Goal: Task Accomplishment & Management: Complete application form

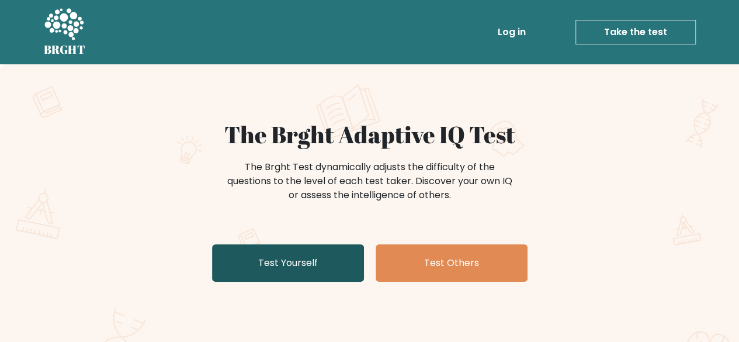
click at [327, 262] on link "Test Yourself" at bounding box center [288, 262] width 152 height 37
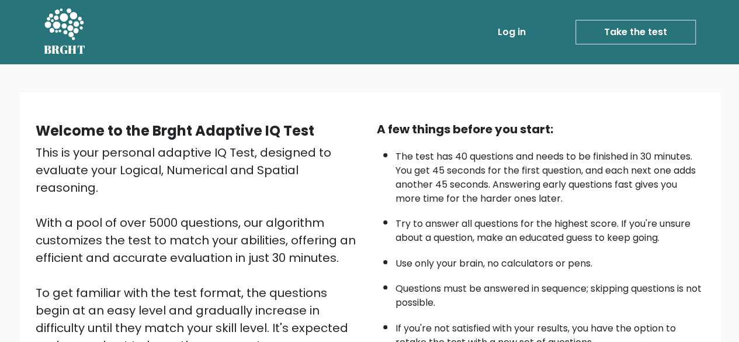
scroll to position [193, 0]
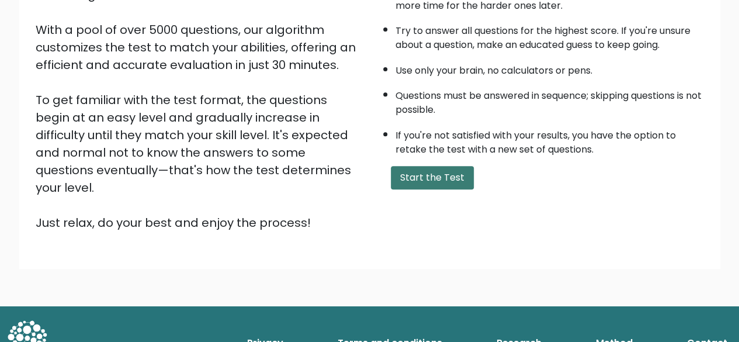
click at [400, 175] on button "Start the Test" at bounding box center [432, 177] width 83 height 23
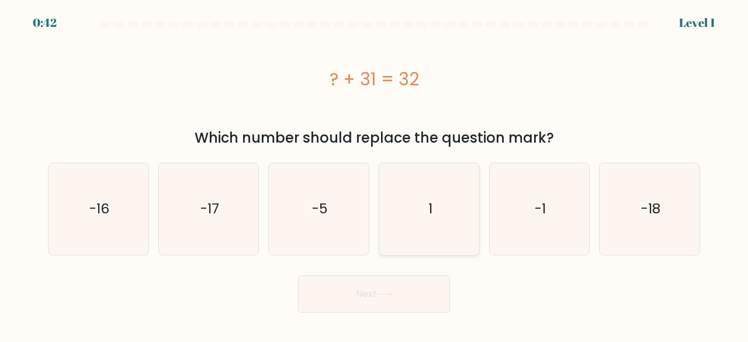
click at [406, 205] on icon "1" at bounding box center [429, 209] width 92 height 92
click at [374, 174] on input "d. 1" at bounding box center [374, 172] width 1 height 3
radio input "true"
click at [380, 294] on icon at bounding box center [385, 294] width 16 height 6
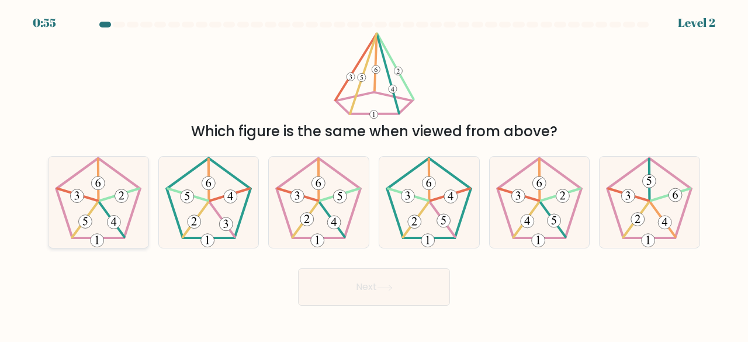
click at [115, 194] on 512 at bounding box center [121, 195] width 13 height 13
click at [374, 174] on input "a." at bounding box center [374, 172] width 1 height 3
radio input "true"
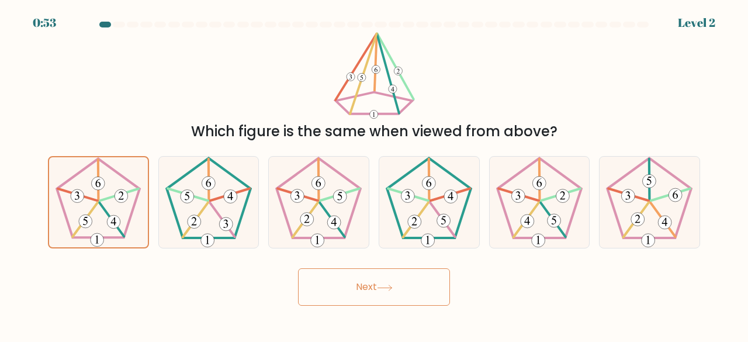
click at [345, 296] on button "Next" at bounding box center [374, 286] width 152 height 37
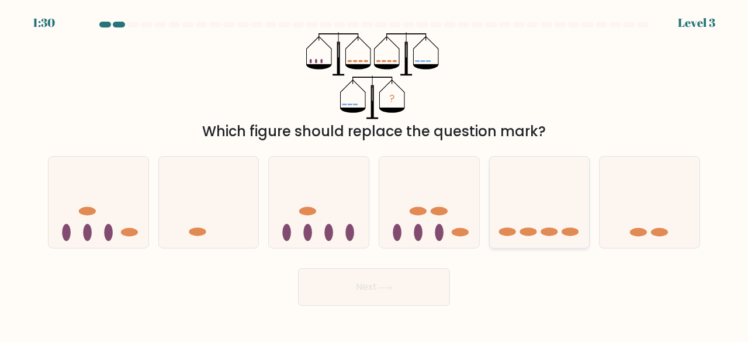
click at [523, 223] on icon at bounding box center [539, 202] width 100 height 82
click at [374, 174] on input "e." at bounding box center [374, 172] width 1 height 3
radio input "true"
click at [362, 288] on button "Next" at bounding box center [374, 286] width 152 height 37
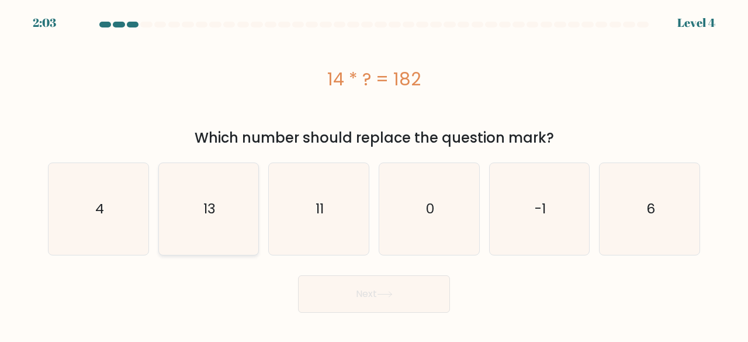
click at [182, 229] on icon "13" at bounding box center [209, 209] width 92 height 92
click at [374, 174] on input "b. 13" at bounding box center [374, 172] width 1 height 3
radio input "true"
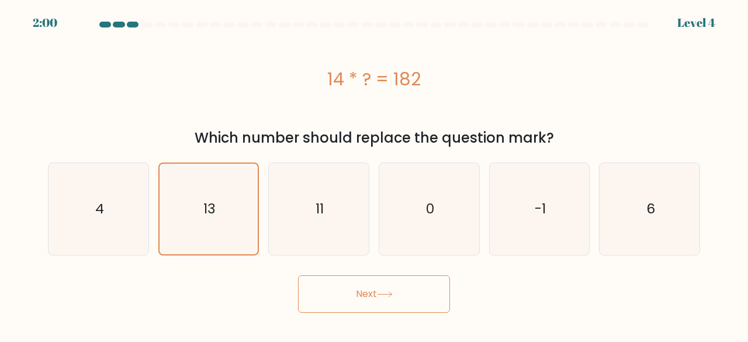
click at [418, 297] on button "Next" at bounding box center [374, 293] width 152 height 37
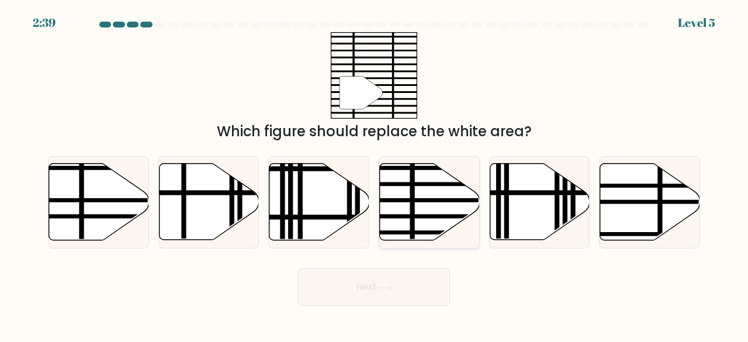
click at [412, 203] on line at bounding box center [412, 161] width 0 height 201
click at [374, 174] on input "d." at bounding box center [374, 172] width 1 height 3
radio input "true"
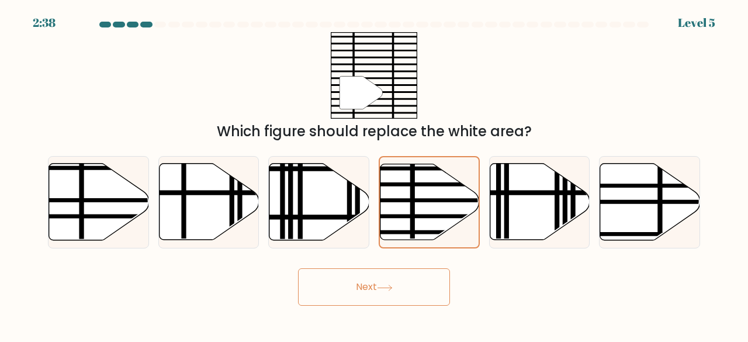
click at [381, 273] on button "Next" at bounding box center [374, 286] width 152 height 37
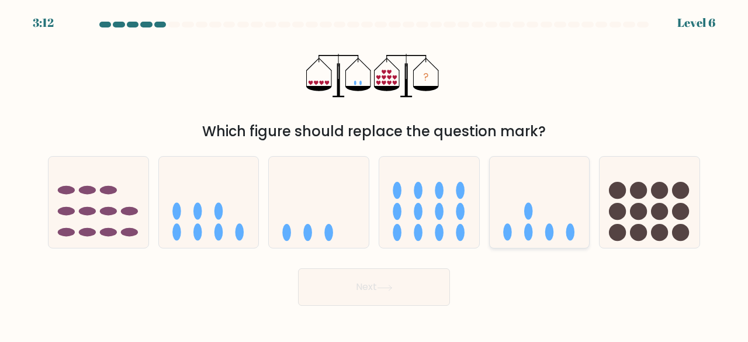
click at [527, 227] on ellipse at bounding box center [528, 232] width 9 height 17
click at [374, 174] on input "e." at bounding box center [374, 172] width 1 height 3
radio input "true"
click at [398, 288] on button "Next" at bounding box center [374, 286] width 152 height 37
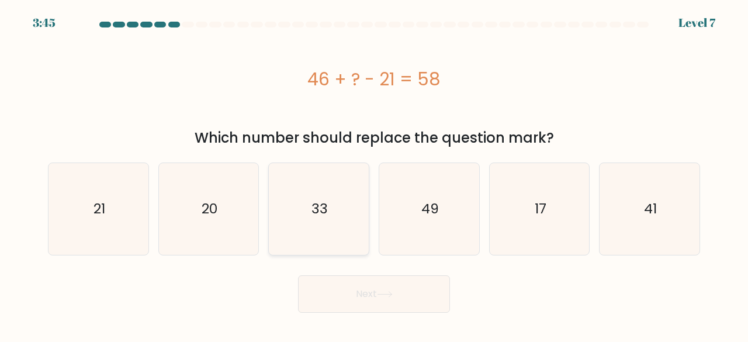
click at [366, 224] on div "33" at bounding box center [318, 208] width 101 height 93
click at [374, 174] on input "c. 33" at bounding box center [374, 172] width 1 height 3
radio input "true"
click at [374, 292] on button "Next" at bounding box center [374, 293] width 152 height 37
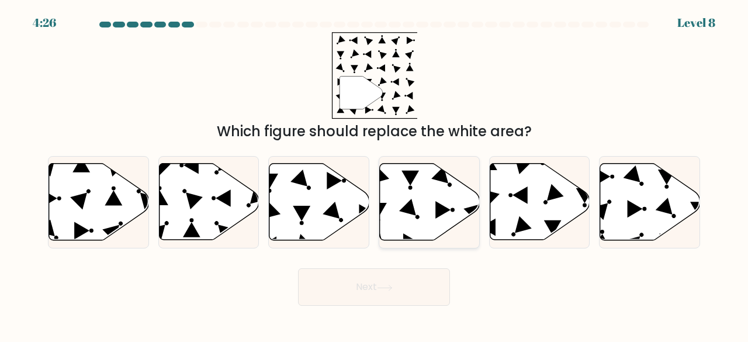
click at [406, 191] on icon at bounding box center [430, 202] width 100 height 77
click at [374, 174] on input "d." at bounding box center [374, 172] width 1 height 3
radio input "true"
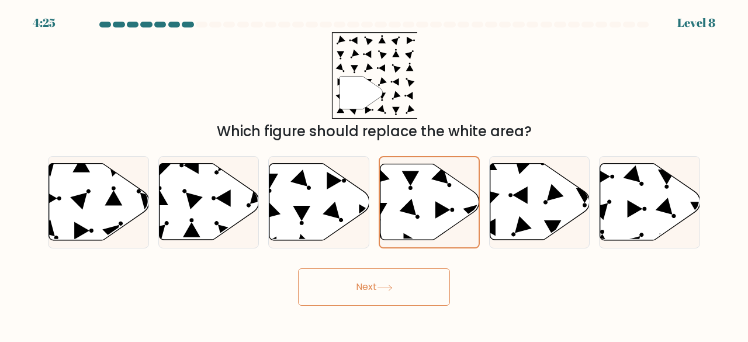
click at [377, 279] on button "Next" at bounding box center [374, 286] width 152 height 37
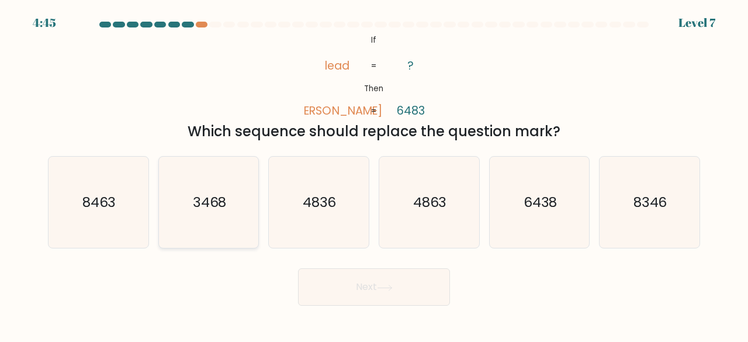
click at [215, 185] on icon "3468" at bounding box center [209, 203] width 92 height 92
click at [374, 174] on input "b. 3468" at bounding box center [374, 172] width 1 height 3
radio input "true"
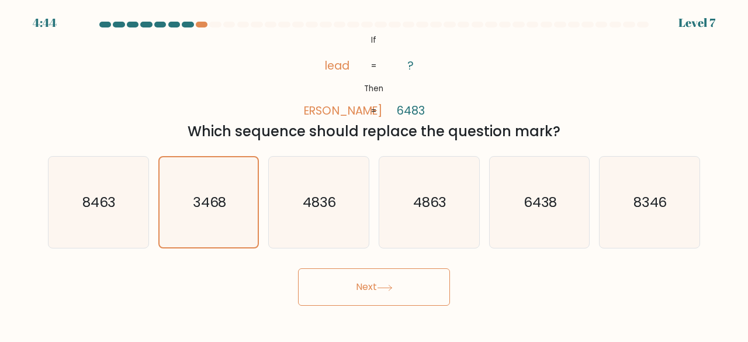
click at [352, 295] on button "Next" at bounding box center [374, 286] width 152 height 37
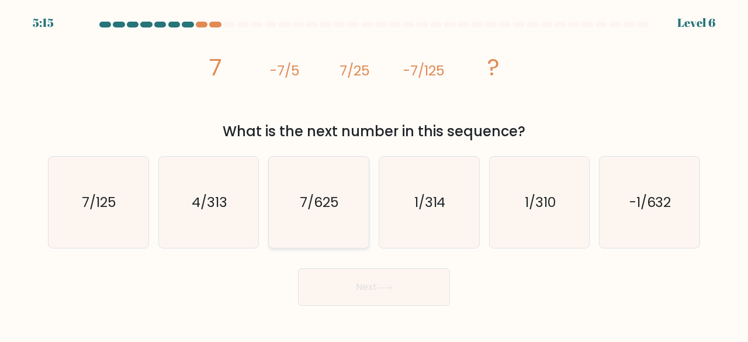
click at [300, 196] on text "7/625" at bounding box center [319, 201] width 39 height 19
click at [374, 174] on input "c. 7/625" at bounding box center [374, 172] width 1 height 3
radio input "true"
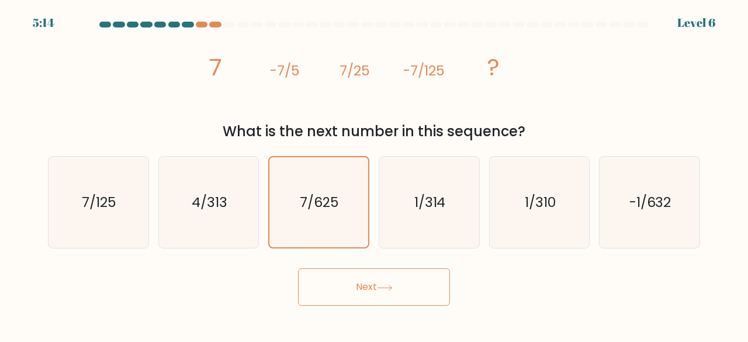
click at [341, 289] on button "Next" at bounding box center [374, 286] width 152 height 37
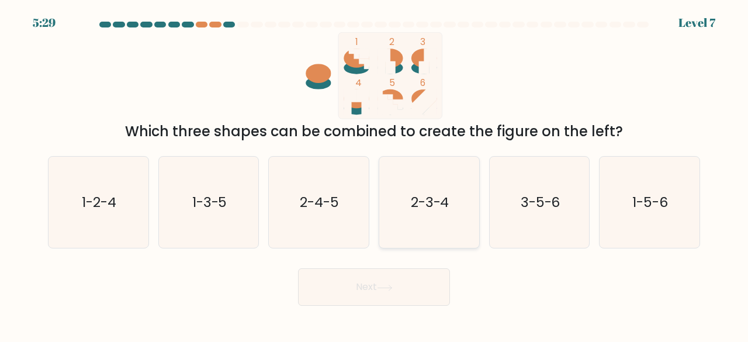
click at [464, 203] on icon "2-3-4" at bounding box center [429, 203] width 92 height 92
click at [374, 174] on input "d. 2-3-4" at bounding box center [374, 172] width 1 height 3
radio input "true"
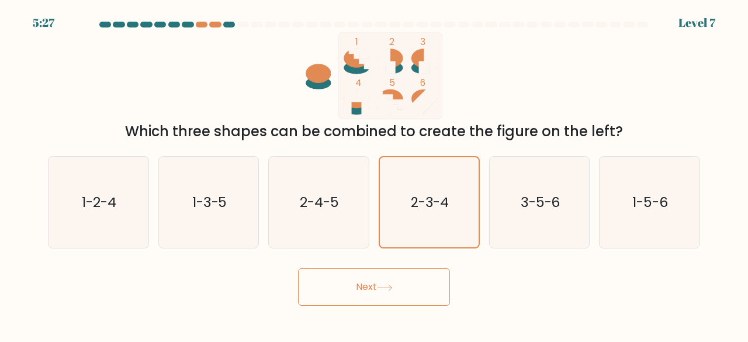
click at [381, 289] on icon at bounding box center [385, 287] width 16 height 6
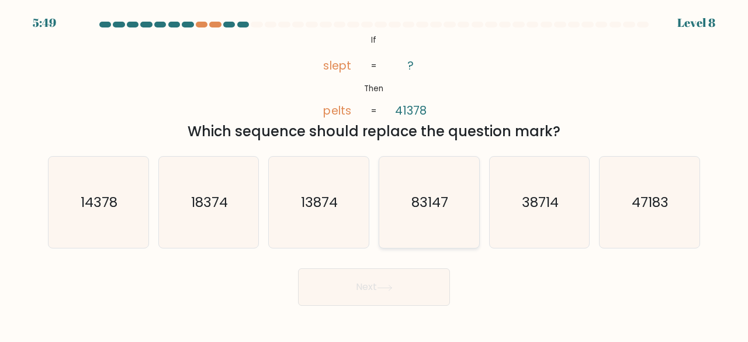
click at [439, 213] on icon "83147" at bounding box center [429, 203] width 92 height 92
click at [374, 174] on input "d. 83147" at bounding box center [374, 172] width 1 height 3
radio input "true"
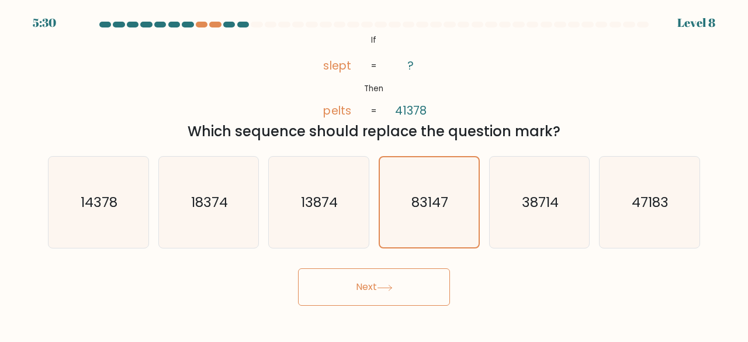
click at [426, 286] on button "Next" at bounding box center [374, 286] width 152 height 37
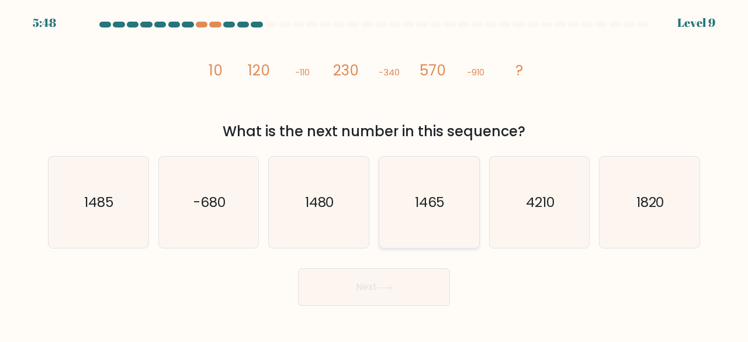
click at [399, 162] on icon "1465" at bounding box center [429, 203] width 92 height 92
click at [374, 171] on input "d. 1465" at bounding box center [374, 172] width 1 height 3
radio input "true"
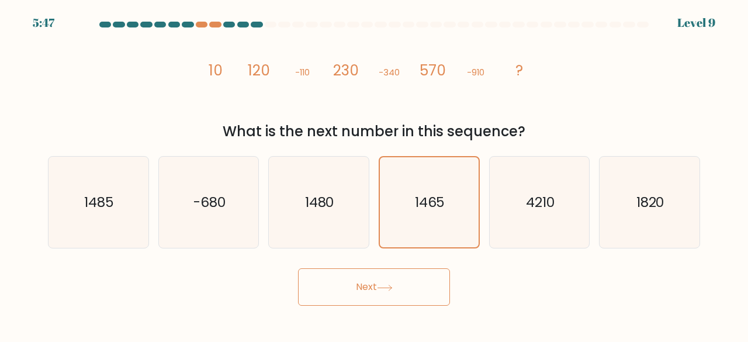
click at [385, 286] on icon at bounding box center [385, 287] width 16 height 6
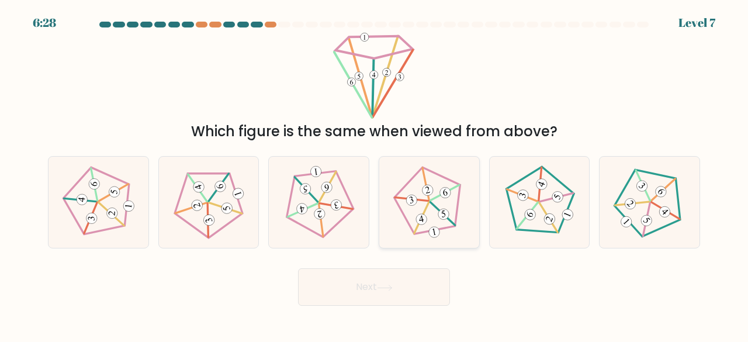
click at [392, 199] on icon at bounding box center [428, 201] width 73 height 73
click at [374, 174] on input "d." at bounding box center [374, 172] width 1 height 3
radio input "true"
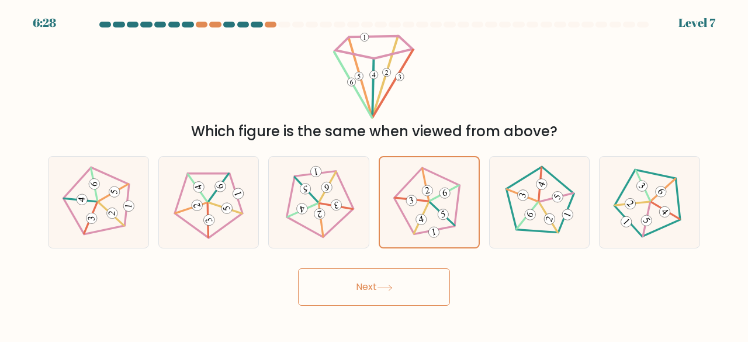
click at [364, 281] on button "Next" at bounding box center [374, 286] width 152 height 37
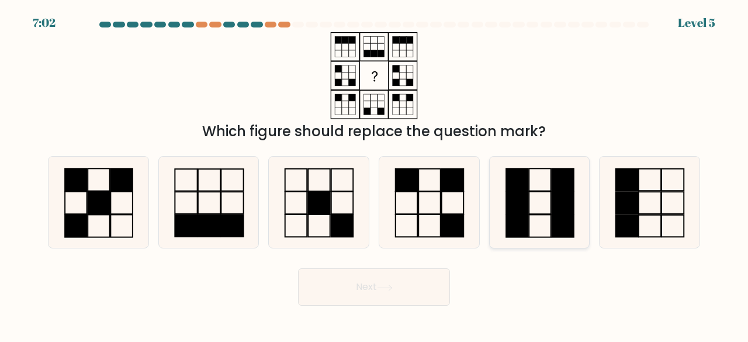
click at [544, 215] on rect at bounding box center [540, 226] width 22 height 22
click at [374, 174] on input "e." at bounding box center [374, 172] width 1 height 3
radio input "true"
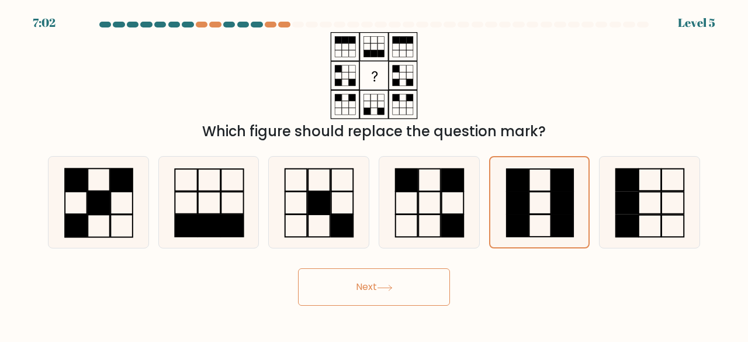
click at [412, 284] on button "Next" at bounding box center [374, 286] width 152 height 37
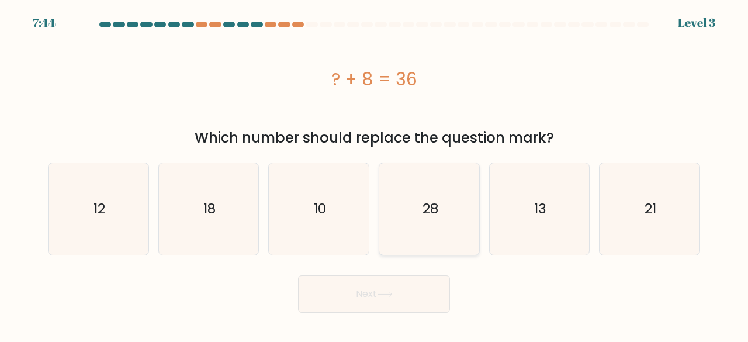
click at [413, 202] on icon "28" at bounding box center [429, 209] width 92 height 92
click at [374, 174] on input "d. 28" at bounding box center [374, 172] width 1 height 3
radio input "true"
click at [374, 293] on button "Next" at bounding box center [374, 293] width 152 height 37
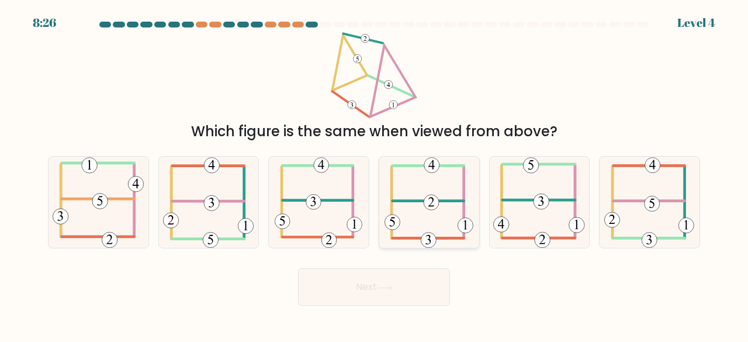
click at [429, 172] on icon at bounding box center [428, 203] width 89 height 92
click at [374, 172] on input "d." at bounding box center [374, 172] width 1 height 3
radio input "true"
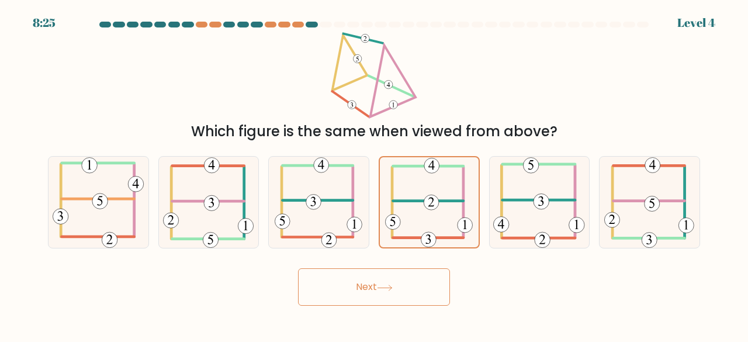
click at [376, 286] on button "Next" at bounding box center [374, 286] width 152 height 37
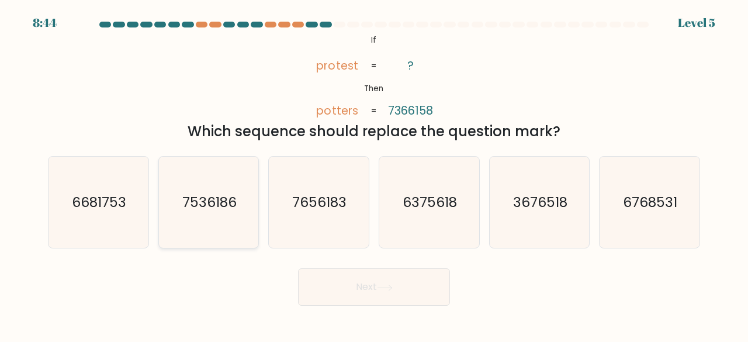
click at [208, 203] on text "7536186" at bounding box center [209, 201] width 54 height 19
click at [374, 174] on input "b. 7536186" at bounding box center [374, 172] width 1 height 3
radio input "true"
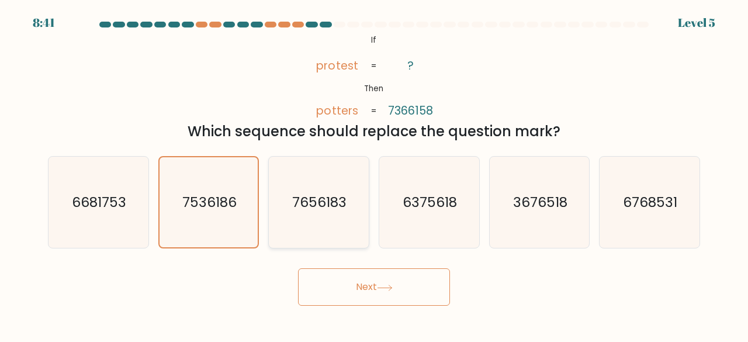
click at [320, 244] on icon "7656183" at bounding box center [319, 203] width 92 height 92
click at [374, 174] on input "c. 7656183" at bounding box center [374, 172] width 1 height 3
radio input "true"
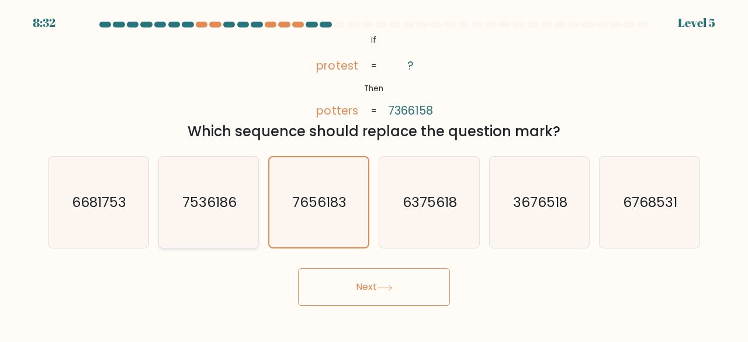
click at [218, 203] on text "7536186" at bounding box center [209, 201] width 54 height 19
click at [374, 174] on input "b. 7536186" at bounding box center [374, 172] width 1 height 3
radio input "true"
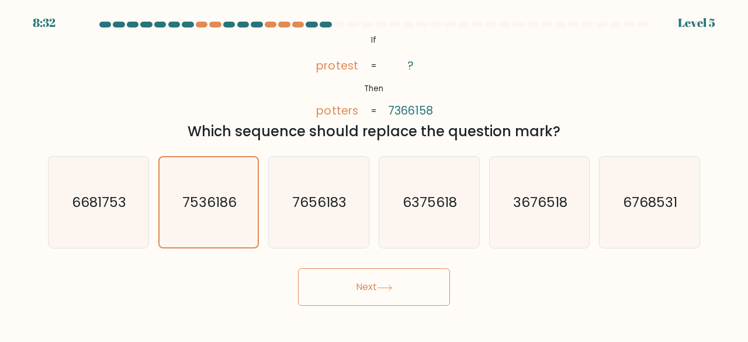
click at [346, 276] on button "Next" at bounding box center [374, 286] width 152 height 37
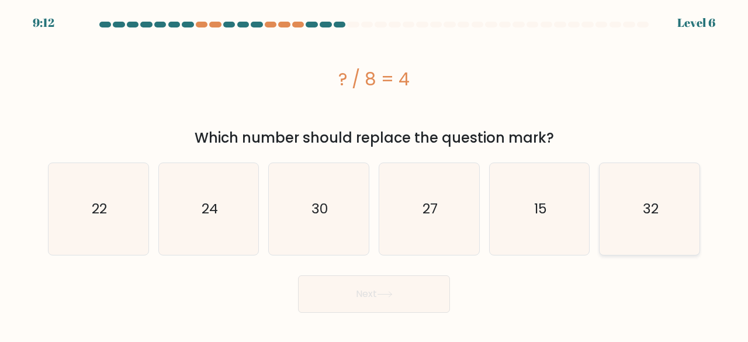
click at [621, 206] on icon "32" at bounding box center [649, 209] width 92 height 92
click at [374, 174] on input "f. 32" at bounding box center [374, 172] width 1 height 3
radio input "true"
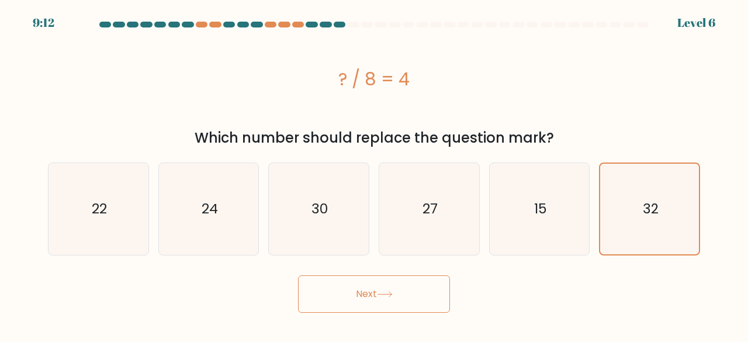
click at [373, 289] on button "Next" at bounding box center [374, 293] width 152 height 37
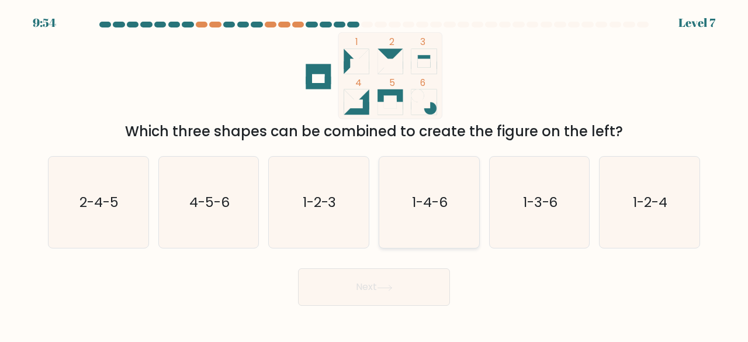
click at [421, 190] on icon "1-4-6" at bounding box center [429, 203] width 92 height 92
click at [374, 174] on input "d. 1-4-6" at bounding box center [374, 172] width 1 height 3
radio input "true"
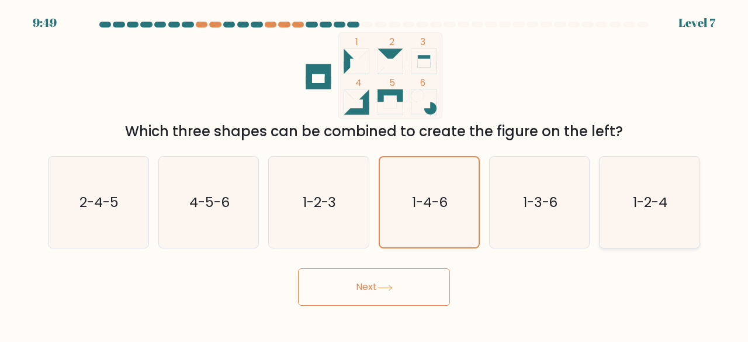
click at [638, 189] on icon "1-2-4" at bounding box center [649, 203] width 92 height 92
click at [374, 174] on input "f. 1-2-4" at bounding box center [374, 172] width 1 height 3
radio input "true"
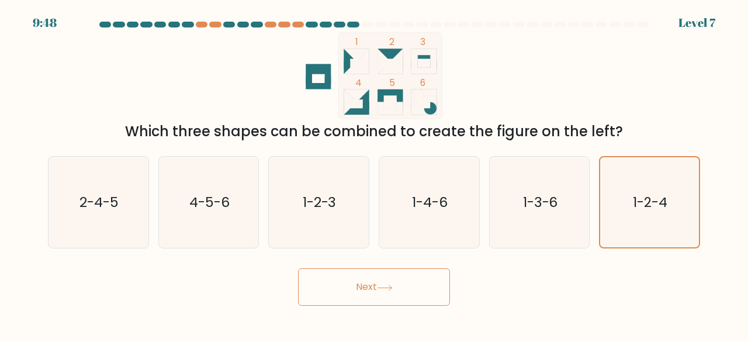
click at [376, 290] on button "Next" at bounding box center [374, 286] width 152 height 37
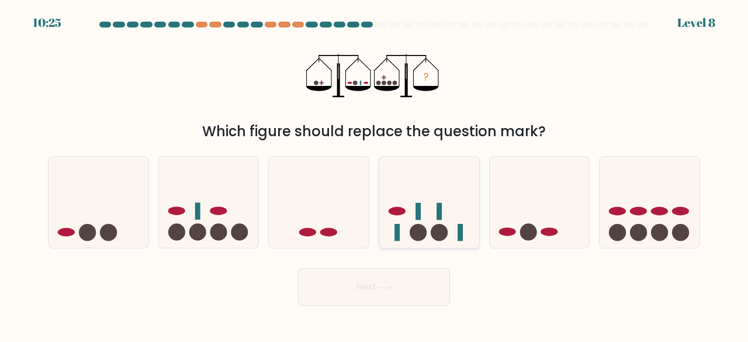
click at [419, 204] on rect at bounding box center [417, 211] width 5 height 17
click at [374, 174] on input "d." at bounding box center [374, 172] width 1 height 3
radio input "true"
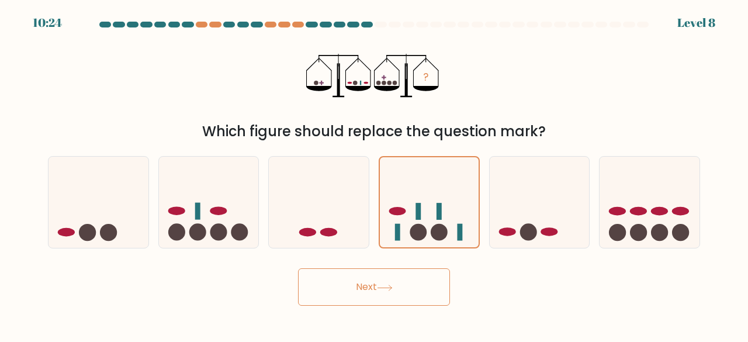
click at [384, 293] on button "Next" at bounding box center [374, 286] width 152 height 37
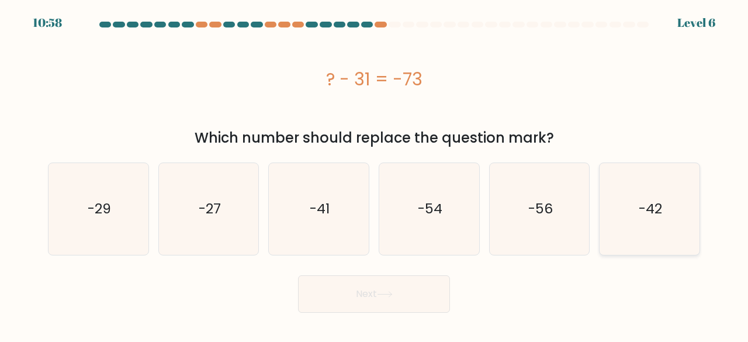
click at [632, 222] on icon "-42" at bounding box center [649, 209] width 92 height 92
click at [374, 174] on input "f. -42" at bounding box center [374, 172] width 1 height 3
radio input "true"
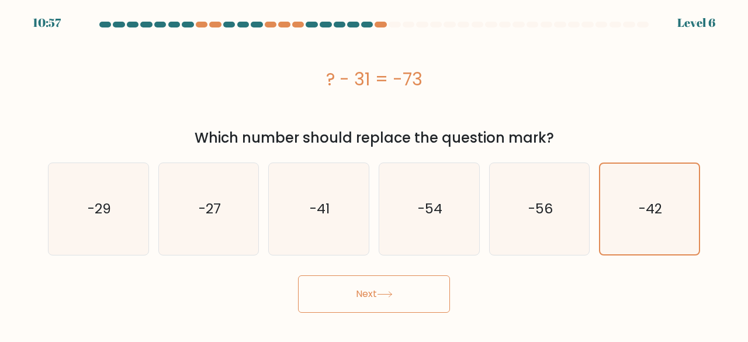
click at [411, 283] on button "Next" at bounding box center [374, 293] width 152 height 37
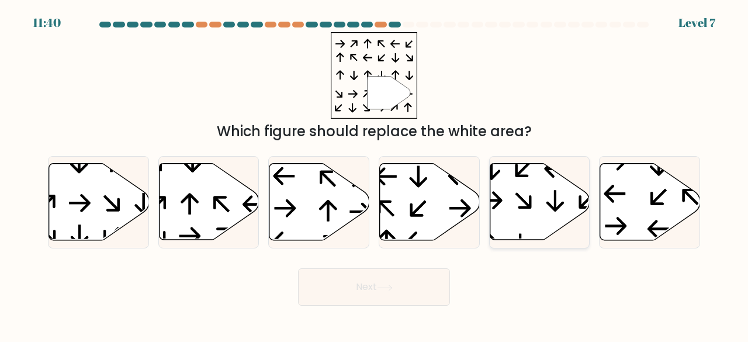
click at [537, 210] on icon at bounding box center [539, 202] width 100 height 77
click at [374, 174] on input "e." at bounding box center [374, 172] width 1 height 3
radio input "true"
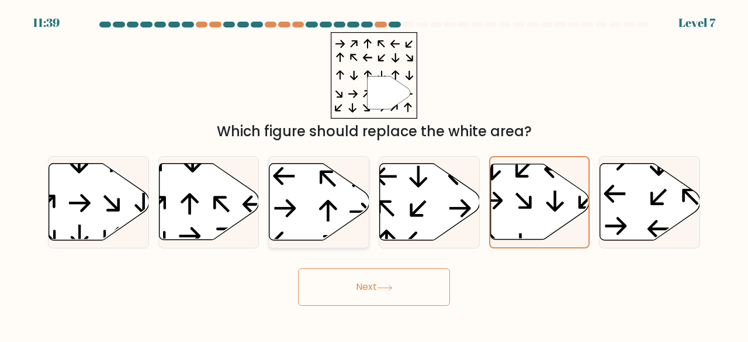
click at [317, 198] on icon at bounding box center [319, 202] width 100 height 77
click at [374, 174] on input "c." at bounding box center [374, 172] width 1 height 3
radio input "true"
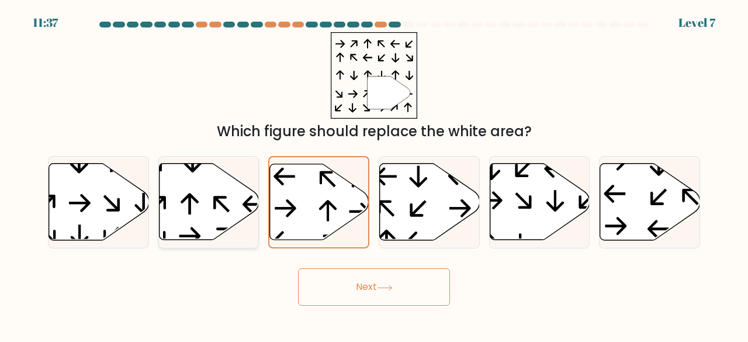
click at [217, 210] on icon at bounding box center [209, 202] width 100 height 77
click at [374, 174] on input "b." at bounding box center [374, 172] width 1 height 3
radio input "true"
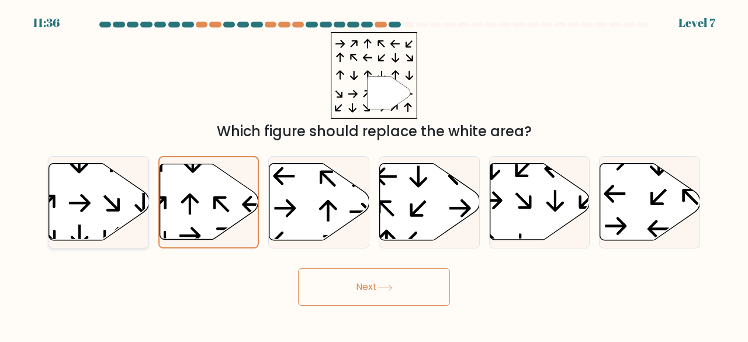
click at [104, 216] on icon at bounding box center [99, 202] width 100 height 77
click at [374, 174] on input "a." at bounding box center [374, 172] width 1 height 3
radio input "true"
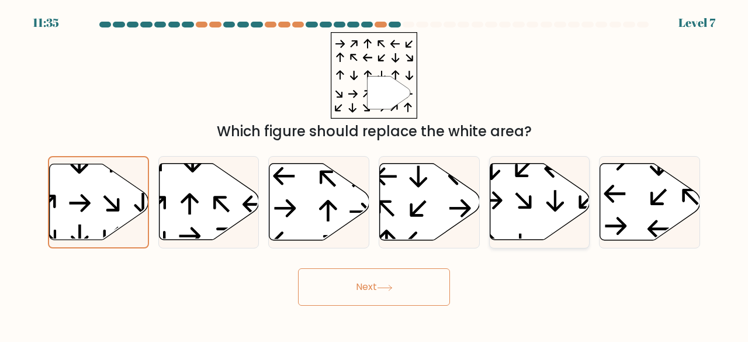
click at [530, 207] on icon at bounding box center [523, 201] width 16 height 16
click at [374, 174] on input "e." at bounding box center [374, 172] width 1 height 3
radio input "true"
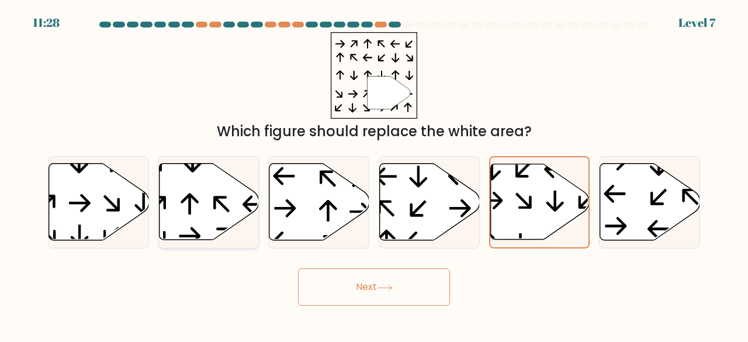
click at [197, 204] on icon at bounding box center [209, 202] width 100 height 77
click at [374, 174] on input "b." at bounding box center [374, 172] width 1 height 3
radio input "true"
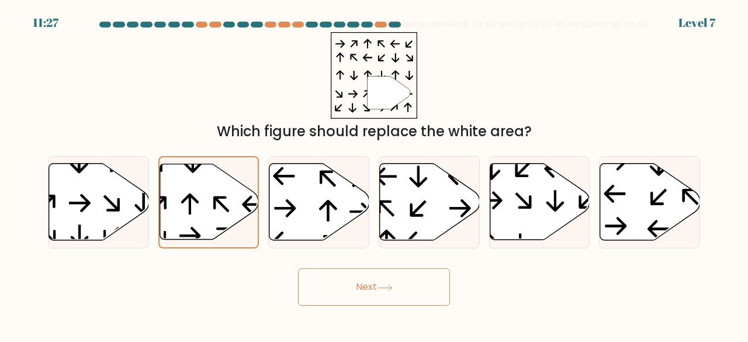
click at [363, 276] on button "Next" at bounding box center [374, 286] width 152 height 37
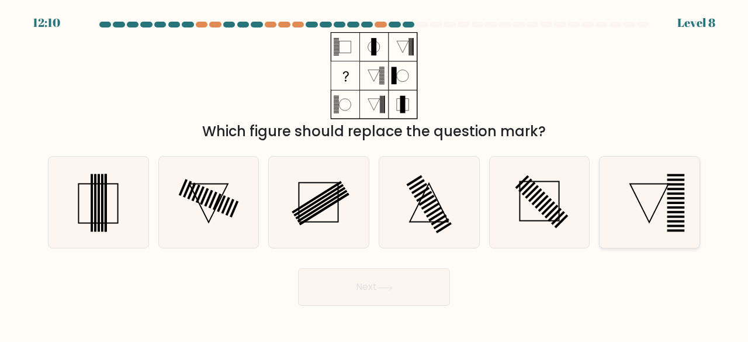
click at [663, 186] on icon at bounding box center [649, 203] width 92 height 92
click at [374, 174] on input "f." at bounding box center [374, 172] width 1 height 3
radio input "true"
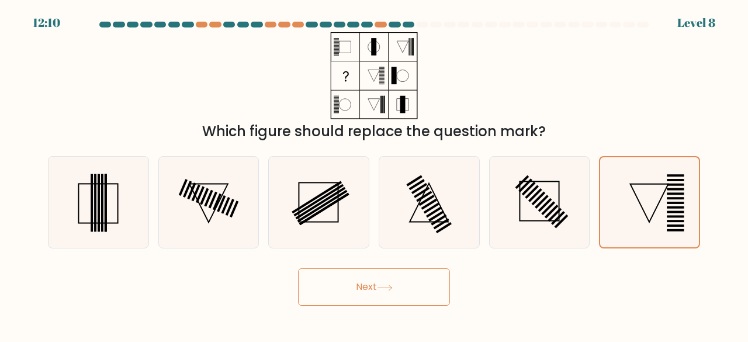
click at [399, 284] on button "Next" at bounding box center [374, 286] width 152 height 37
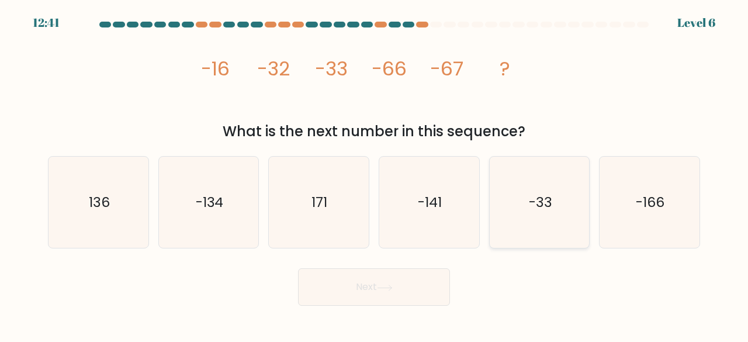
click at [527, 200] on icon "-33" at bounding box center [540, 203] width 92 height 92
click at [374, 174] on input "e. -33" at bounding box center [374, 172] width 1 height 3
radio input "true"
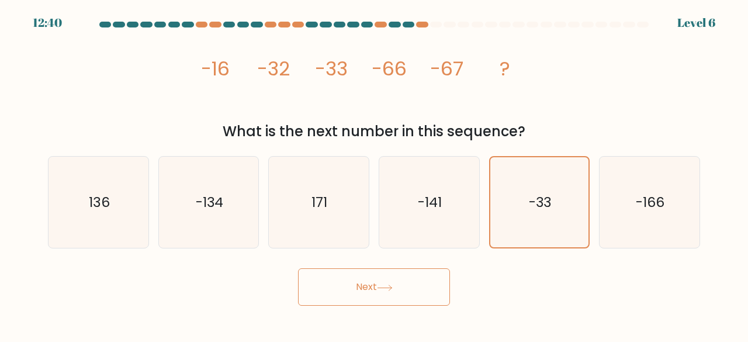
click at [331, 292] on button "Next" at bounding box center [374, 286] width 152 height 37
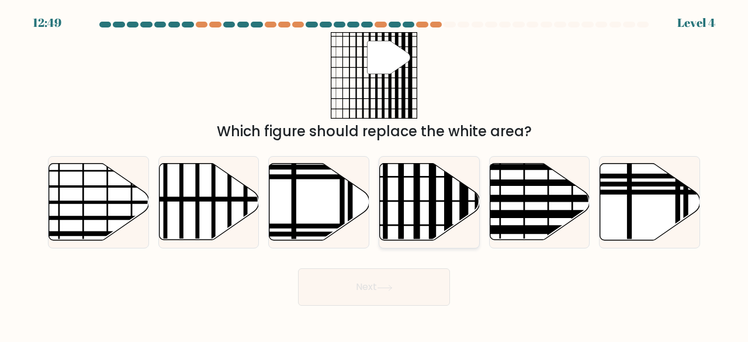
click at [463, 199] on line at bounding box center [463, 243] width 0 height 201
click at [374, 174] on input "d." at bounding box center [374, 172] width 1 height 3
radio input "true"
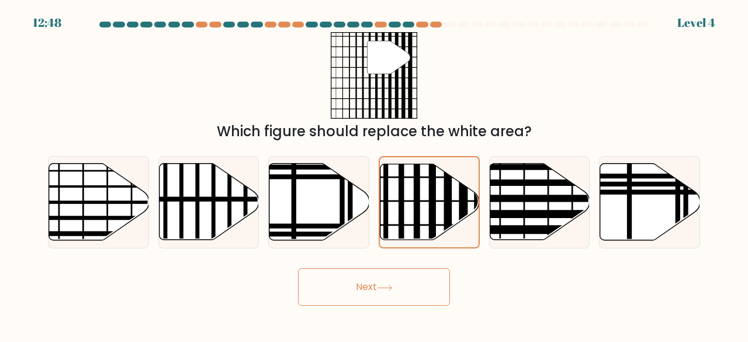
click at [411, 287] on button "Next" at bounding box center [374, 286] width 152 height 37
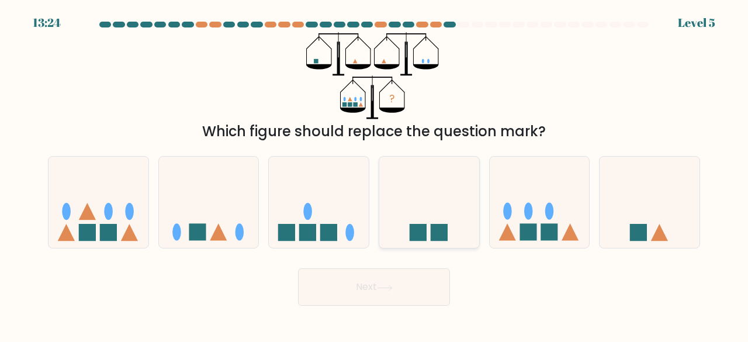
click at [449, 220] on icon at bounding box center [429, 202] width 100 height 82
click at [374, 174] on input "d." at bounding box center [374, 172] width 1 height 3
radio input "true"
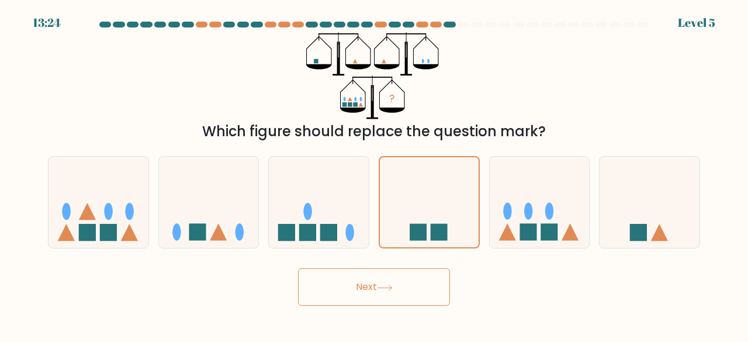
click at [412, 281] on button "Next" at bounding box center [374, 286] width 152 height 37
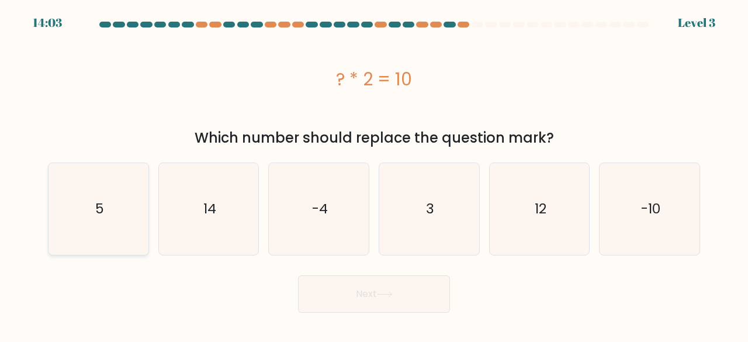
click at [118, 200] on icon "5" at bounding box center [99, 209] width 92 height 92
click at [374, 174] on input "a. 5" at bounding box center [374, 172] width 1 height 3
radio input "true"
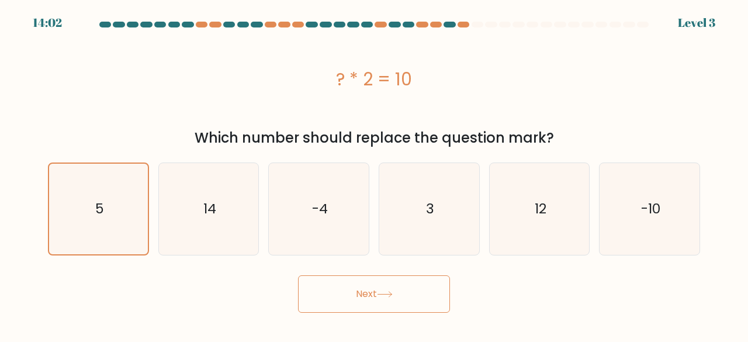
click at [327, 283] on button "Next" at bounding box center [374, 293] width 152 height 37
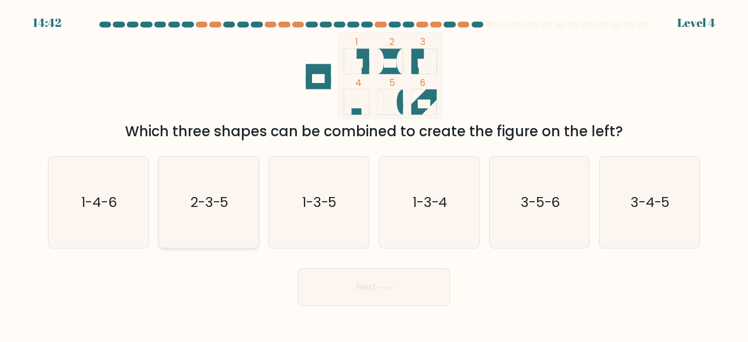
click at [234, 207] on icon "2-3-5" at bounding box center [209, 203] width 92 height 92
click at [374, 174] on input "b. 2-3-5" at bounding box center [374, 172] width 1 height 3
radio input "true"
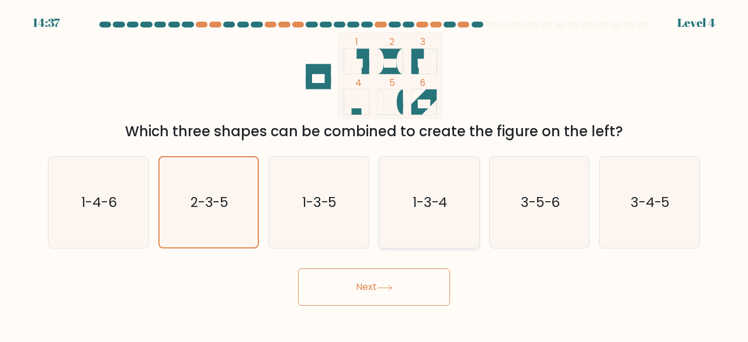
click at [435, 207] on text "1-3-4" at bounding box center [429, 201] width 35 height 19
click at [374, 174] on input "d. 1-3-4" at bounding box center [374, 172] width 1 height 3
radio input "true"
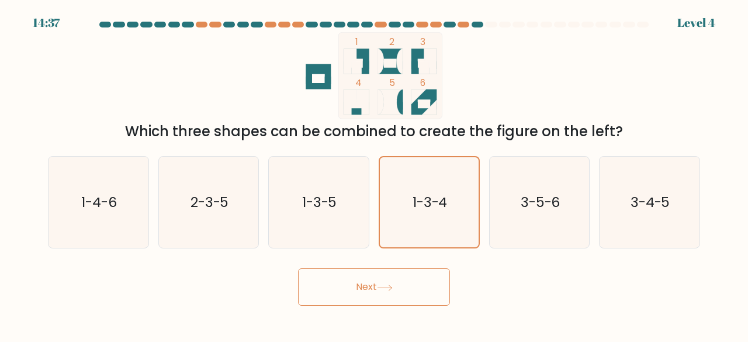
click at [402, 301] on button "Next" at bounding box center [374, 286] width 152 height 37
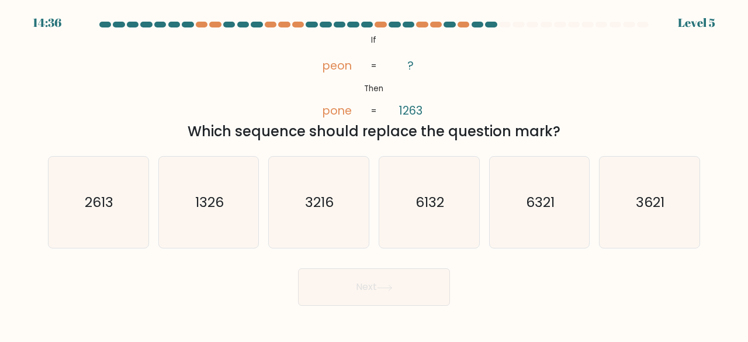
click at [404, 294] on button "Next" at bounding box center [374, 286] width 152 height 37
click at [565, 85] on div "@import url('https://fonts.googleapis.com/css?family=Abril+Fatface:400,100,100i…" at bounding box center [374, 87] width 666 height 110
click at [226, 202] on icon "1326" at bounding box center [209, 203] width 92 height 92
click at [374, 174] on input "b. 1326" at bounding box center [374, 172] width 1 height 3
radio input "true"
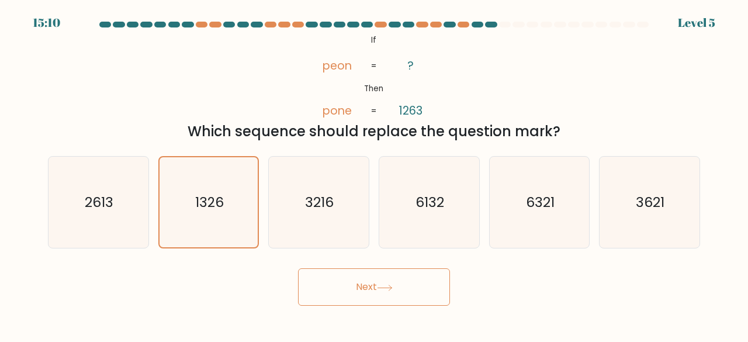
click at [362, 304] on button "Next" at bounding box center [374, 286] width 152 height 37
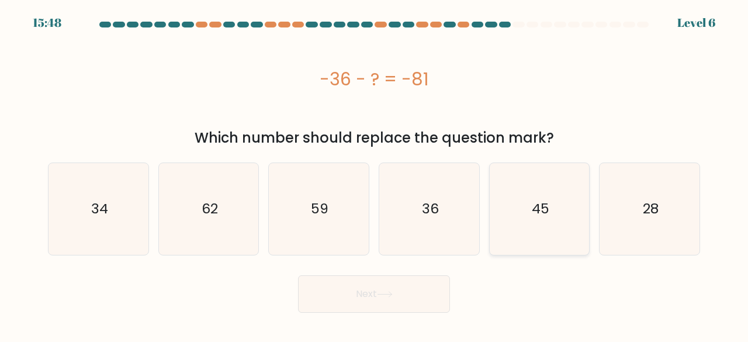
click at [506, 206] on icon "45" at bounding box center [540, 209] width 92 height 92
click at [374, 174] on input "e. 45" at bounding box center [374, 172] width 1 height 3
radio input "true"
click at [357, 293] on button "Next" at bounding box center [374, 293] width 152 height 37
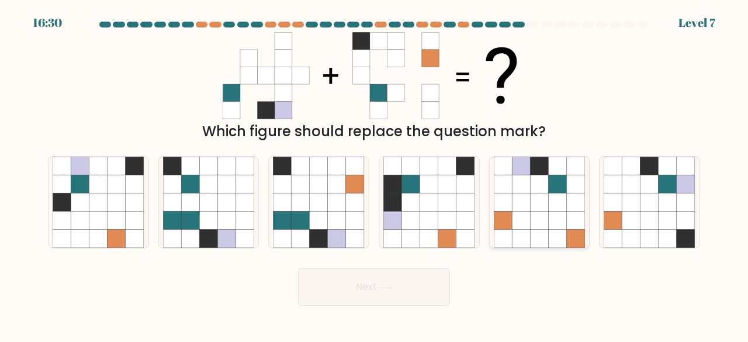
click at [589, 225] on div at bounding box center [539, 202] width 101 height 93
click at [374, 174] on input "e." at bounding box center [374, 172] width 1 height 3
radio input "true"
click at [387, 297] on button "Next" at bounding box center [374, 286] width 152 height 37
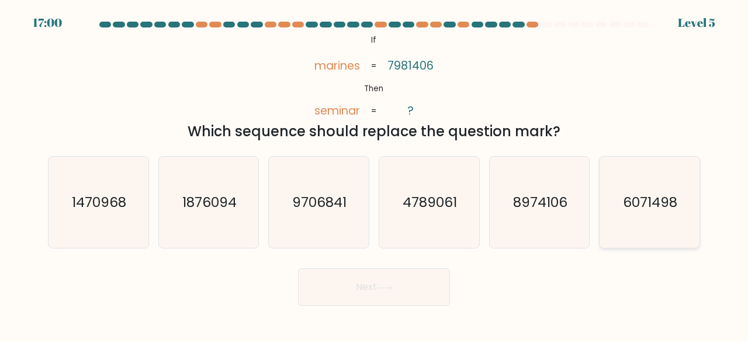
click at [612, 198] on icon "6071498" at bounding box center [649, 203] width 92 height 92
click at [374, 174] on input "f. 6071498" at bounding box center [374, 172] width 1 height 3
radio input "true"
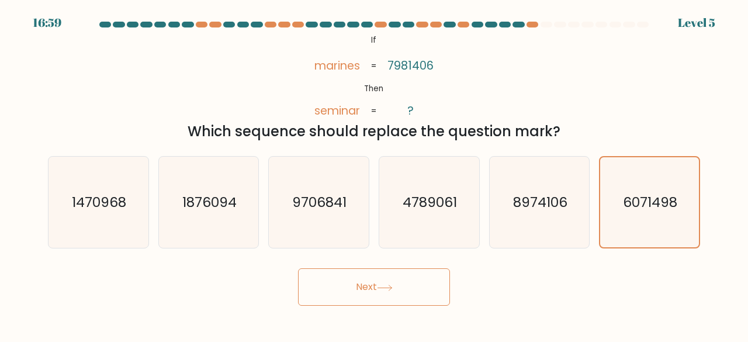
click at [392, 288] on icon at bounding box center [385, 287] width 16 height 6
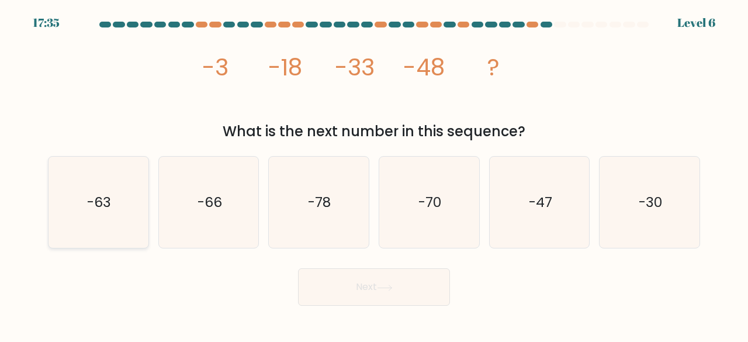
click at [141, 180] on icon "-63" at bounding box center [99, 203] width 92 height 92
click at [374, 174] on input "a. -63" at bounding box center [374, 172] width 1 height 3
radio input "true"
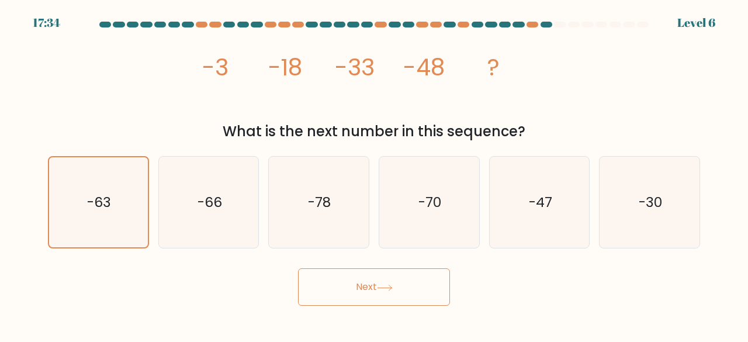
click at [331, 282] on button "Next" at bounding box center [374, 286] width 152 height 37
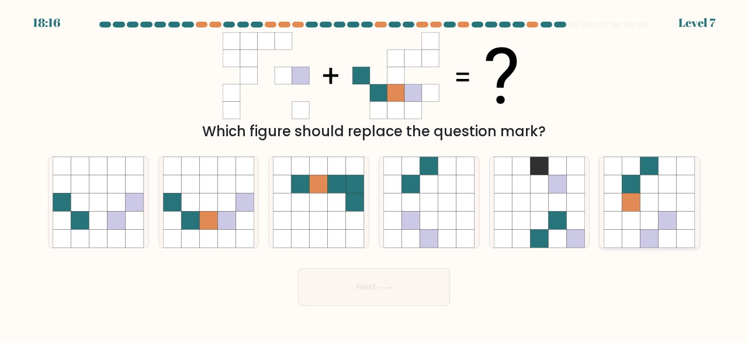
click at [638, 186] on icon at bounding box center [631, 184] width 18 height 18
click at [374, 174] on input "f." at bounding box center [374, 172] width 1 height 3
radio input "true"
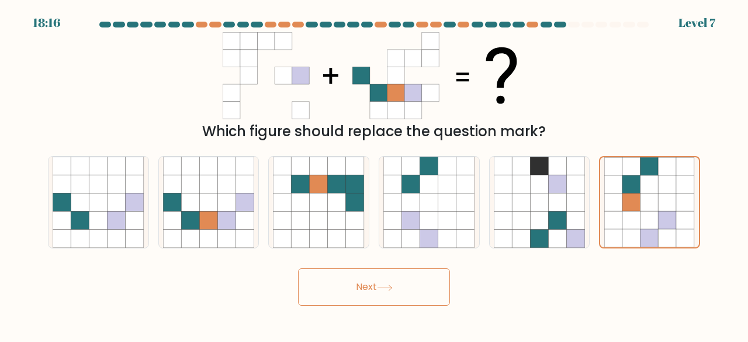
click at [381, 276] on button "Next" at bounding box center [374, 286] width 152 height 37
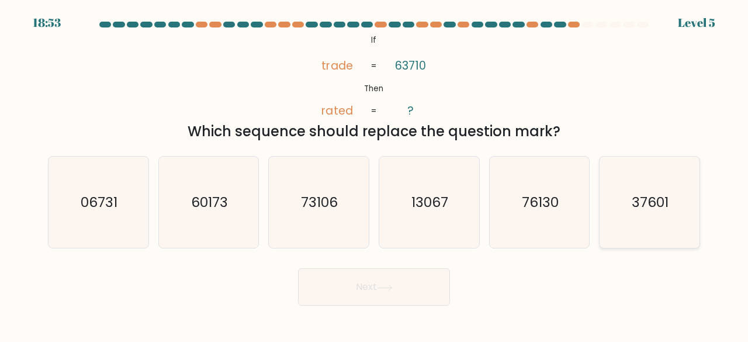
click at [606, 202] on icon "37601" at bounding box center [649, 203] width 92 height 92
click at [374, 174] on input "f. 37601" at bounding box center [374, 172] width 1 height 3
radio input "true"
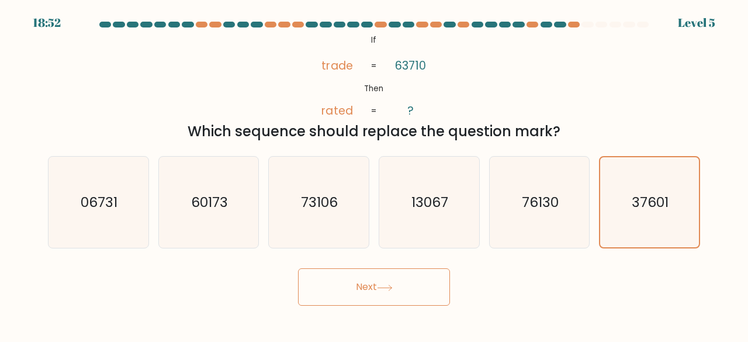
click at [417, 285] on button "Next" at bounding box center [374, 286] width 152 height 37
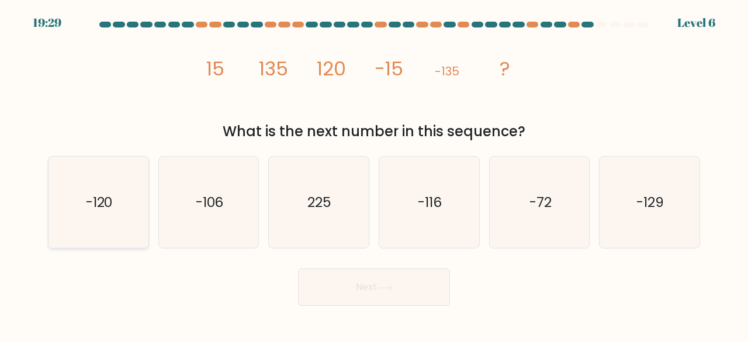
click at [91, 194] on text "-120" at bounding box center [99, 201] width 27 height 19
click at [374, 174] on input "a. -120" at bounding box center [374, 172] width 1 height 3
radio input "true"
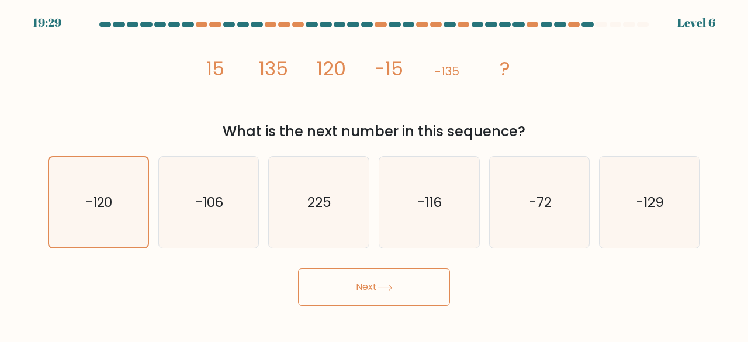
click at [368, 291] on button "Next" at bounding box center [374, 286] width 152 height 37
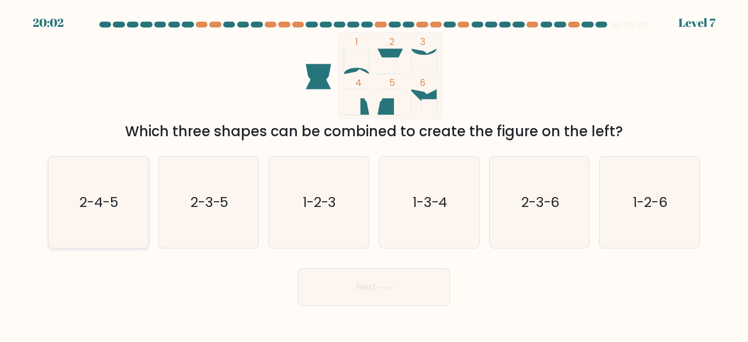
click at [129, 199] on icon "2-4-5" at bounding box center [99, 203] width 92 height 92
click at [374, 174] on input "a. 2-4-5" at bounding box center [374, 172] width 1 height 3
radio input "true"
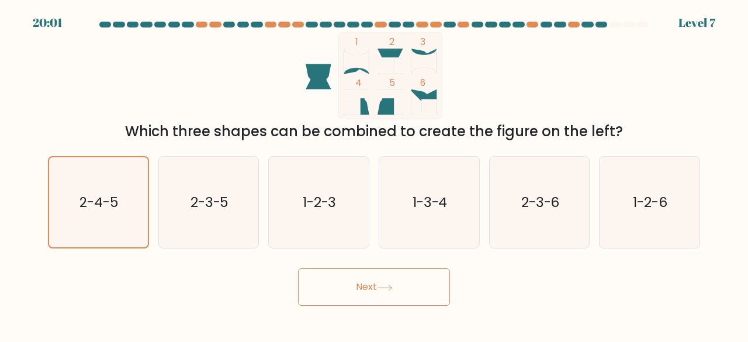
click at [387, 292] on button "Next" at bounding box center [374, 286] width 152 height 37
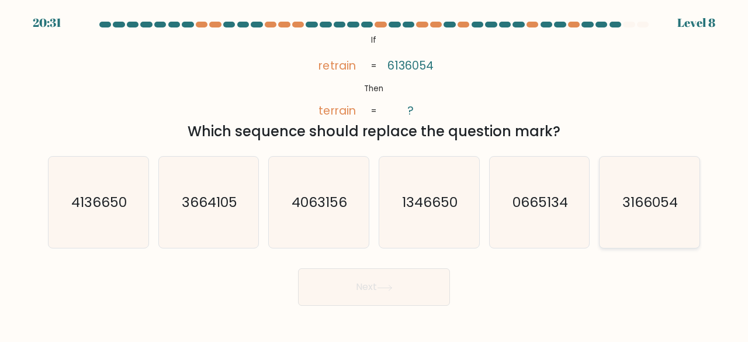
click at [628, 199] on text "3166054" at bounding box center [650, 201] width 55 height 19
click at [374, 174] on input "f. 3166054" at bounding box center [374, 172] width 1 height 3
radio input "true"
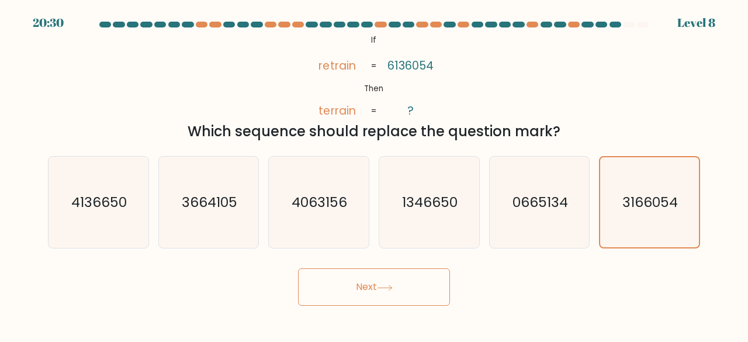
click at [401, 289] on button "Next" at bounding box center [374, 286] width 152 height 37
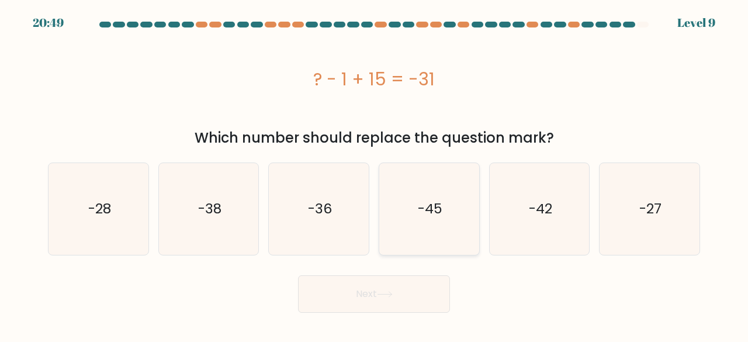
click at [426, 206] on text "-45" at bounding box center [430, 208] width 25 height 19
click at [374, 174] on input "d. -45" at bounding box center [374, 172] width 1 height 3
radio input "true"
click at [368, 289] on button "Next" at bounding box center [374, 293] width 152 height 37
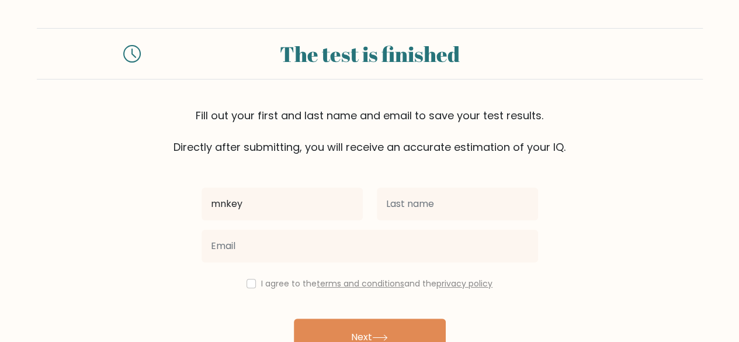
type input "mnkey"
click at [367, 224] on div "mnkey" at bounding box center [281, 204] width 175 height 42
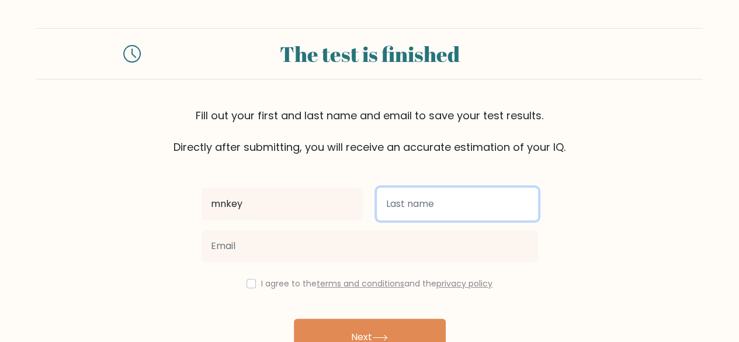
click at [405, 209] on input "text" at bounding box center [457, 203] width 161 height 33
type input "monkey"
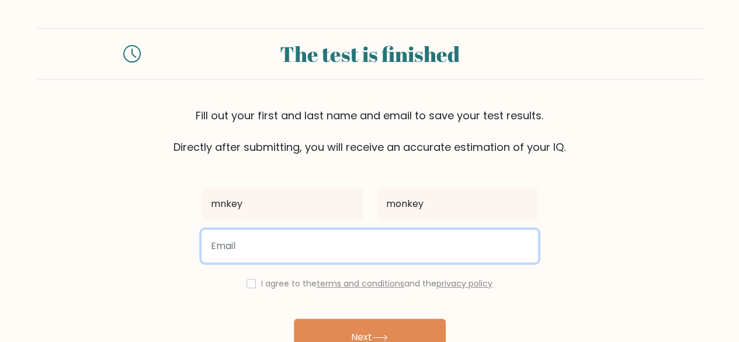
click at [380, 235] on input "email" at bounding box center [369, 246] width 336 height 33
type input "monkey"
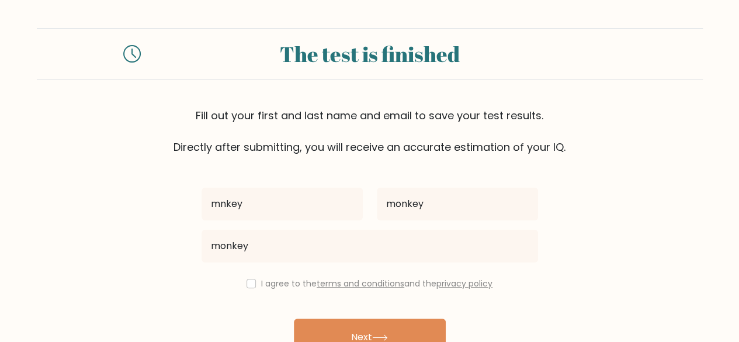
click at [255, 283] on div "I agree to the terms and conditions and the privacy policy" at bounding box center [369, 283] width 350 height 14
click at [251, 287] on input "checkbox" at bounding box center [250, 283] width 9 height 9
checkbox input "true"
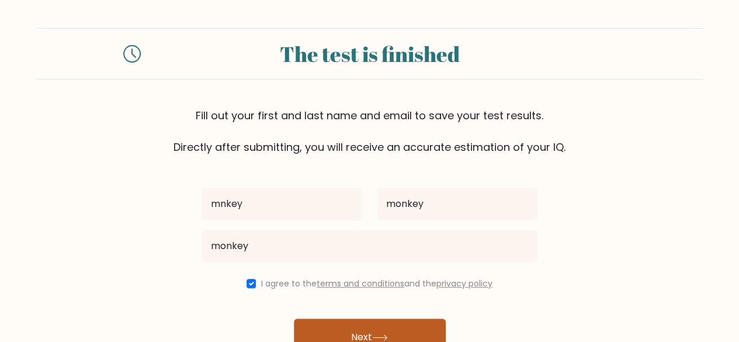
click at [319, 332] on button "Next" at bounding box center [370, 336] width 152 height 37
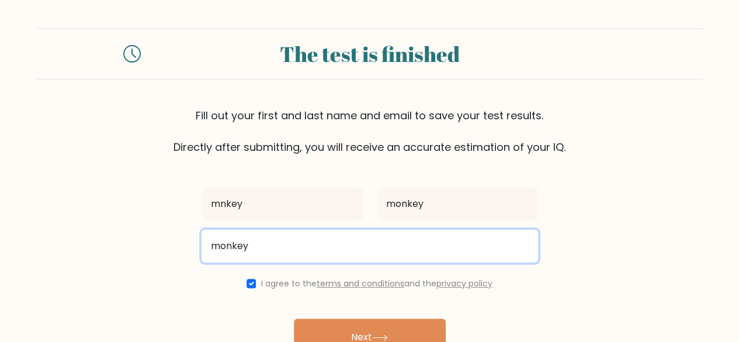
click at [384, 242] on input "monkey" at bounding box center [369, 246] width 336 height 33
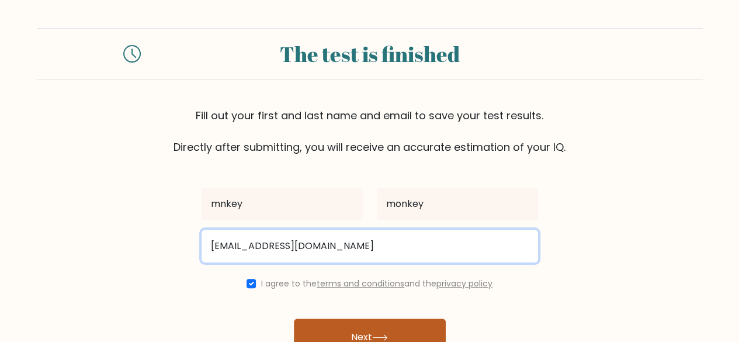
type input "monkey@monkey.com"
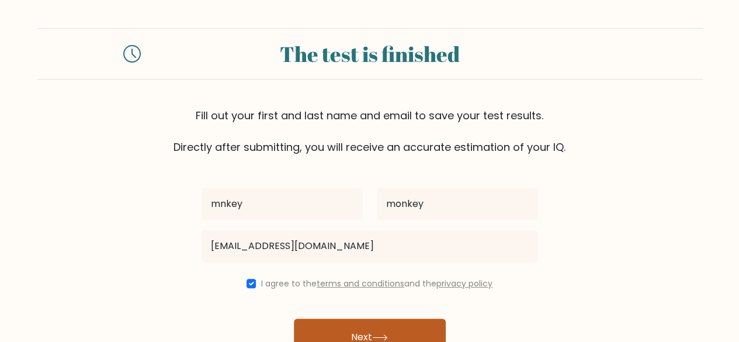
click at [368, 325] on button "Next" at bounding box center [370, 336] width 152 height 37
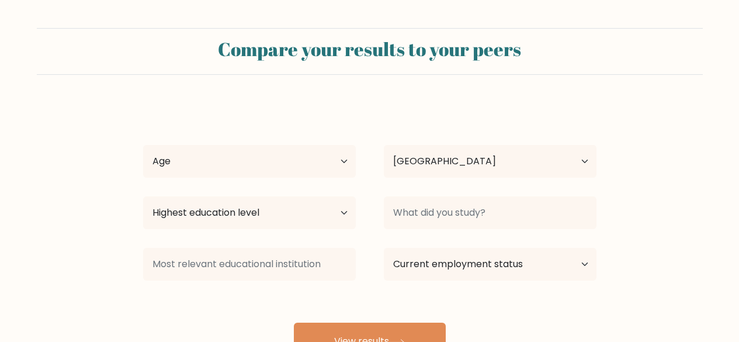
select select "NZ"
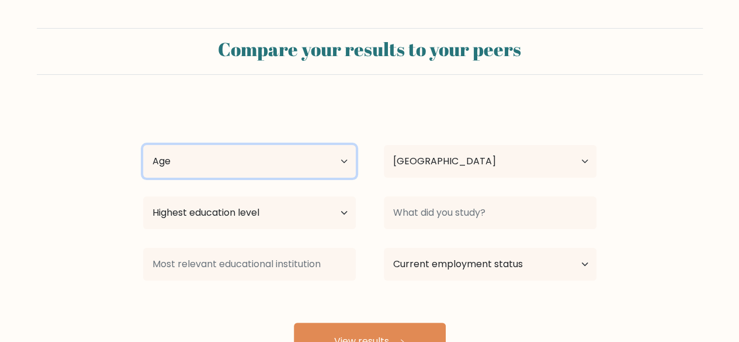
click at [333, 171] on select "Age Under [DEMOGRAPHIC_DATA] [DEMOGRAPHIC_DATA] [DEMOGRAPHIC_DATA] [DEMOGRAPHIC…" at bounding box center [249, 161] width 213 height 33
click at [143, 145] on select "Age Under [DEMOGRAPHIC_DATA] [DEMOGRAPHIC_DATA] [DEMOGRAPHIC_DATA] [DEMOGRAPHIC…" at bounding box center [249, 161] width 213 height 33
click at [277, 164] on select "Age Under [DEMOGRAPHIC_DATA] [DEMOGRAPHIC_DATA] [DEMOGRAPHIC_DATA] [DEMOGRAPHIC…" at bounding box center [249, 161] width 213 height 33
select select "min_18"
click at [143, 145] on select "Age Under [DEMOGRAPHIC_DATA] [DEMOGRAPHIC_DATA] [DEMOGRAPHIC_DATA] [DEMOGRAPHIC…" at bounding box center [249, 161] width 213 height 33
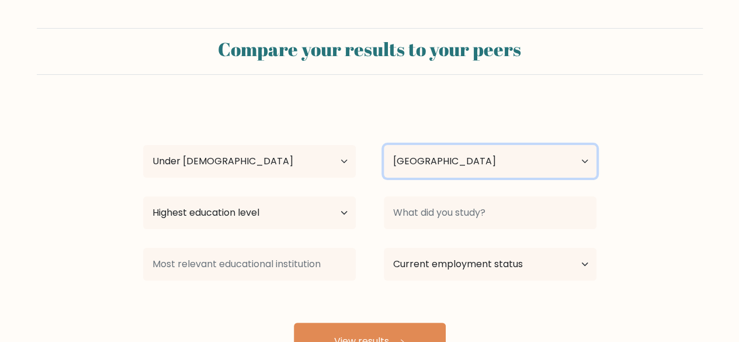
click at [450, 169] on select "Country [GEOGRAPHIC_DATA] [GEOGRAPHIC_DATA] [GEOGRAPHIC_DATA] [US_STATE] [GEOGR…" at bounding box center [490, 161] width 213 height 33
click at [384, 145] on select "Country [GEOGRAPHIC_DATA] [GEOGRAPHIC_DATA] [GEOGRAPHIC_DATA] [US_STATE] [GEOGR…" at bounding box center [490, 161] width 213 height 33
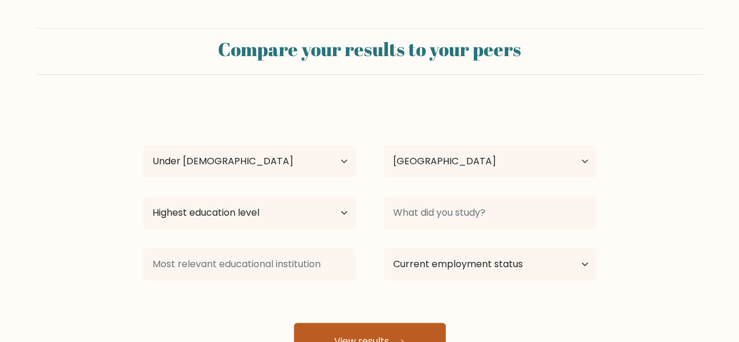
click at [374, 328] on button "View results" at bounding box center [370, 340] width 152 height 37
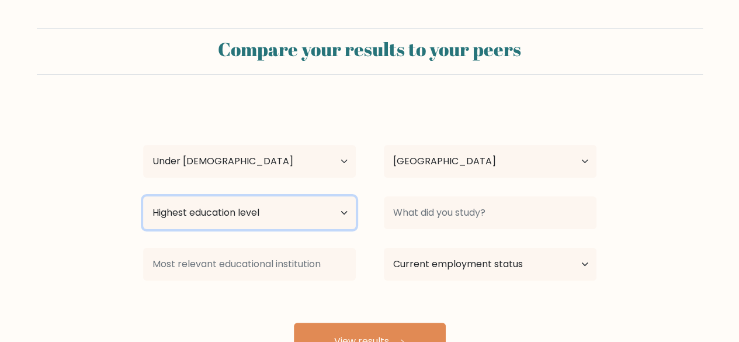
click at [330, 216] on select "Highest education level No schooling Primary Lower Secondary Upper Secondary Oc…" at bounding box center [249, 212] width 213 height 33
select select "lower_secondary"
click at [143, 196] on select "Highest education level No schooling Primary Lower Secondary Upper Secondary Oc…" at bounding box center [249, 212] width 213 height 33
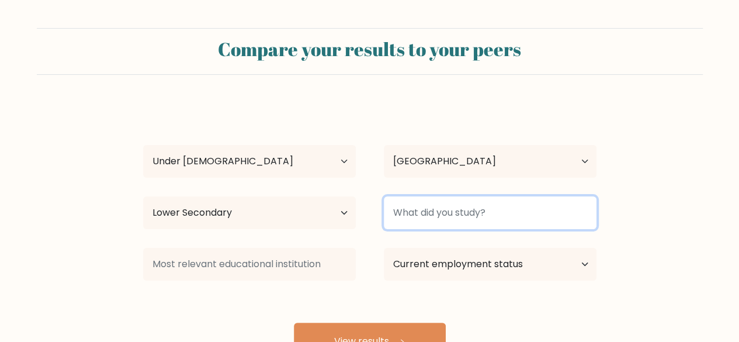
click at [439, 211] on input at bounding box center [490, 212] width 213 height 33
type input "o"
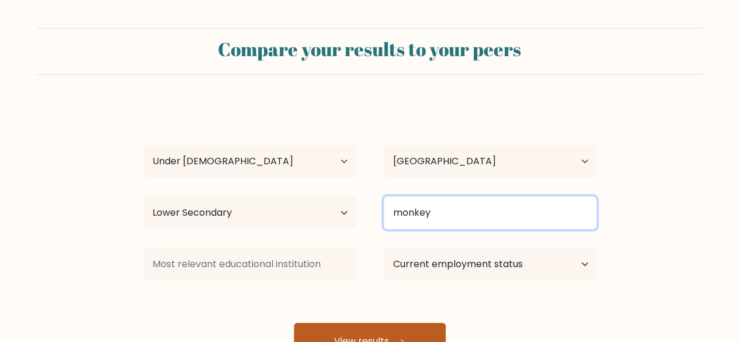
type input "monkey"
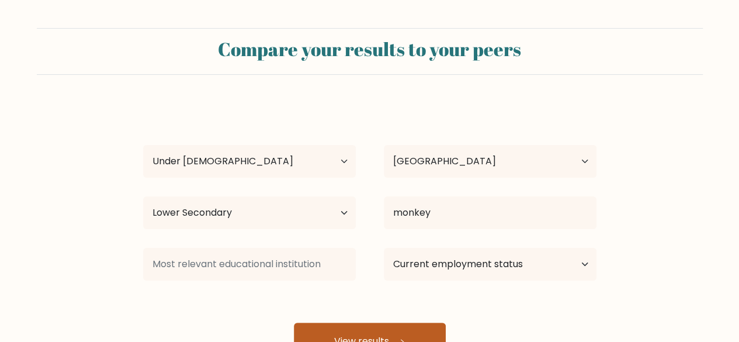
click at [388, 326] on button "View results" at bounding box center [370, 340] width 152 height 37
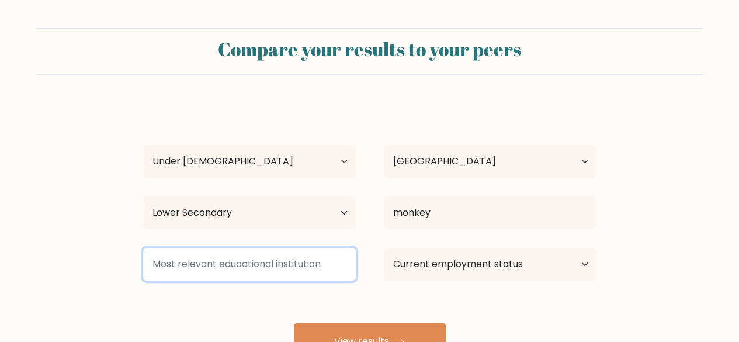
click at [322, 268] on input at bounding box center [249, 264] width 213 height 33
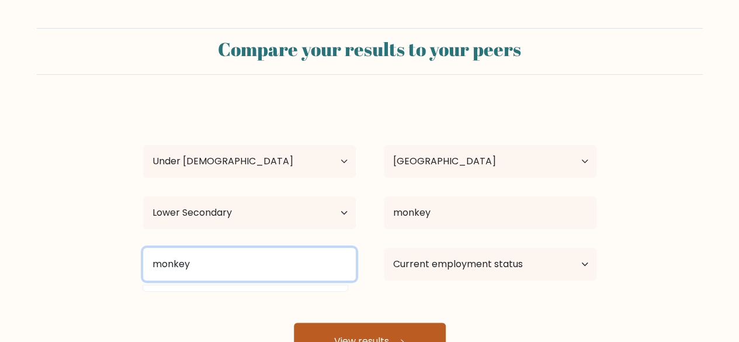
type input "monkey"
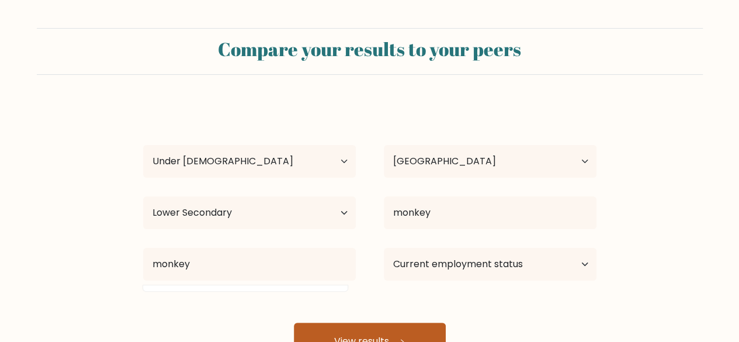
click at [324, 332] on button "View results" at bounding box center [370, 340] width 152 height 37
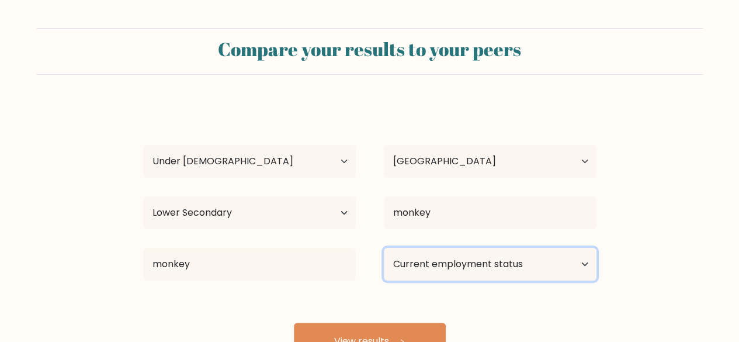
click at [530, 260] on select "Current employment status Employed Student Retired Other / prefer not to answer" at bounding box center [490, 264] width 213 height 33
select select "other"
click at [384, 248] on select "Current employment status Employed Student Retired Other / prefer not to answer" at bounding box center [490, 264] width 213 height 33
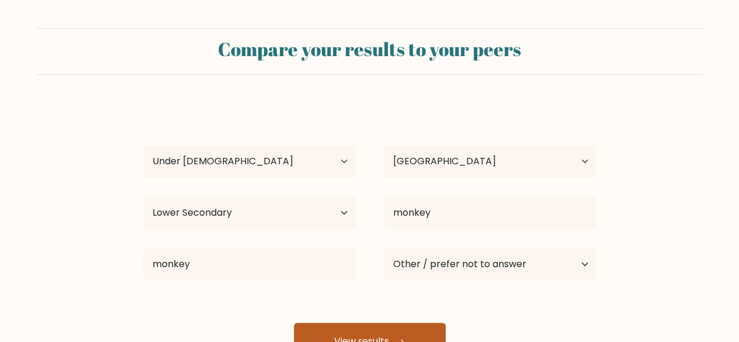
click at [400, 325] on button "View results" at bounding box center [370, 340] width 152 height 37
